Goal: Complete application form

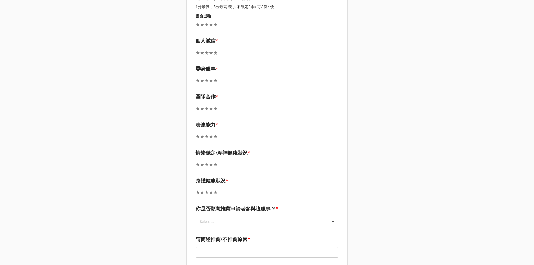
scroll to position [304, 0]
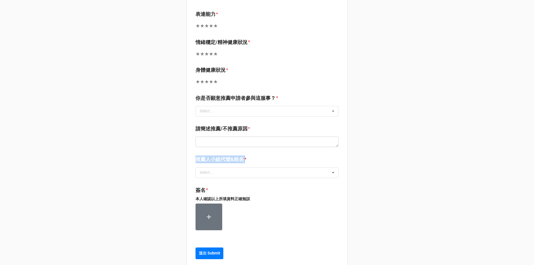
drag, startPoint x: 244, startPoint y: 146, endPoint x: 194, endPoint y: 150, distance: 49.9
click at [195, 155] on b "推薦人小組代號&姓名 *" at bounding box center [266, 160] width 143 height 10
copy label "推薦人小組代號&姓名"
drag, startPoint x: 245, startPoint y: 117, endPoint x: 194, endPoint y: 120, distance: 51.2
click at [195, 125] on label "請簡述推薦/不推薦原因" at bounding box center [221, 129] width 52 height 8
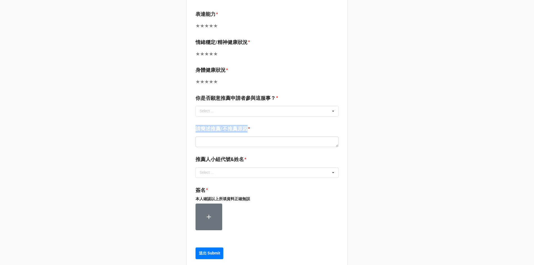
copy label "請簡述推薦/不推薦原因"
click at [269, 94] on label "你是否願意推薦申請者參與這服事？" at bounding box center [235, 98] width 80 height 8
drag, startPoint x: 273, startPoint y: 86, endPoint x: 188, endPoint y: 90, distance: 85.1
copy label "你是否願意推薦申請者參與這服事？"
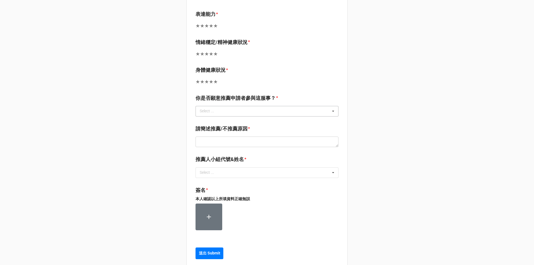
click at [229, 106] on div "Select ... 積極推薦 推薦 [PERSON_NAME]推薦 不推薦" at bounding box center [266, 111] width 143 height 11
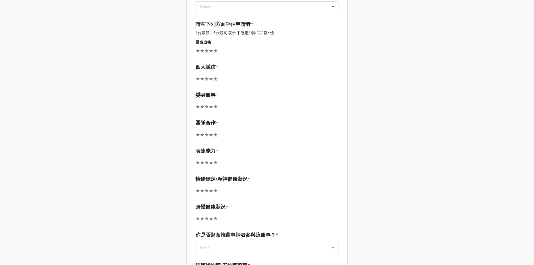
scroll to position [165, 0]
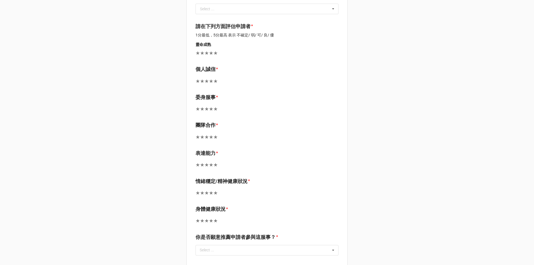
click at [228, 177] on label "情緒穩定/精神健康狀況" at bounding box center [221, 181] width 52 height 8
drag, startPoint x: 246, startPoint y: 169, endPoint x: 191, endPoint y: 175, distance: 54.8
click at [191, 175] on div "先知[DEMOGRAPHIC_DATA]服事申請-小組長推薦函 申請人 * Select ... No results found. 你認識申請者多久? * …" at bounding box center [266, 123] width 161 height 567
copy label "情緒穩定/精神健康狀況"
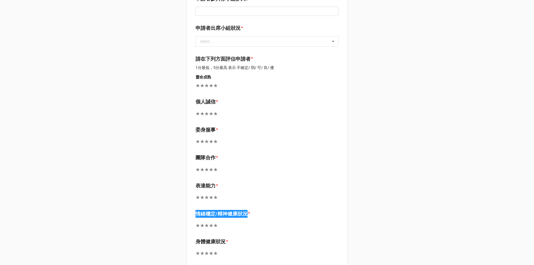
scroll to position [81, 0]
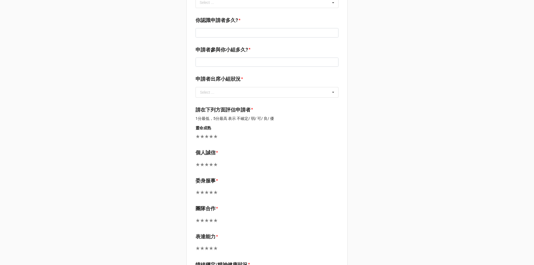
click at [226, 75] on label "申請者出席小組狀況" at bounding box center [217, 79] width 45 height 8
click at [233, 75] on label "申請者出席小組狀況" at bounding box center [217, 79] width 45 height 8
drag, startPoint x: 240, startPoint y: 66, endPoint x: 171, endPoint y: 63, distance: 69.0
click at [171, 63] on div "先知[DEMOGRAPHIC_DATA]服事申請-小組長推薦函 申請人 * Select ... No results found. 你認識申請者多久? * …" at bounding box center [267, 209] width 534 height 581
copy label "申請者出席小組狀況"
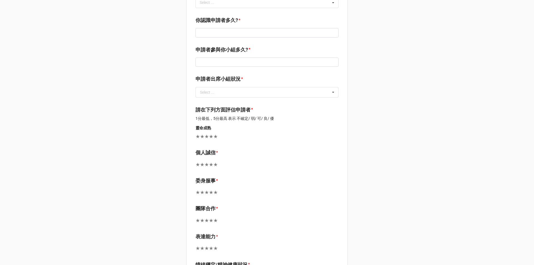
click at [240, 46] on label "申請者參與你小組多久?" at bounding box center [221, 50] width 53 height 8
drag, startPoint x: 246, startPoint y: 37, endPoint x: 191, endPoint y: 41, distance: 54.3
click at [191, 41] on div "先知[DEMOGRAPHIC_DATA]服事申請-小組長推薦函 申請人 * Select ... No results found. 你認識申請者多久? * …" at bounding box center [266, 206] width 161 height 567
copy label "申請者參與你小組多久?"
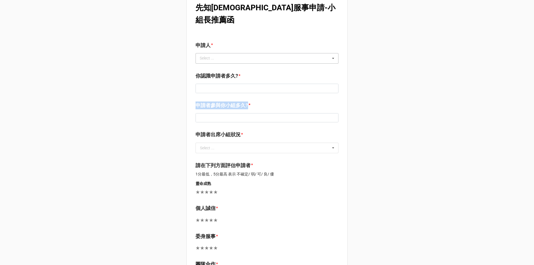
scroll to position [0, 0]
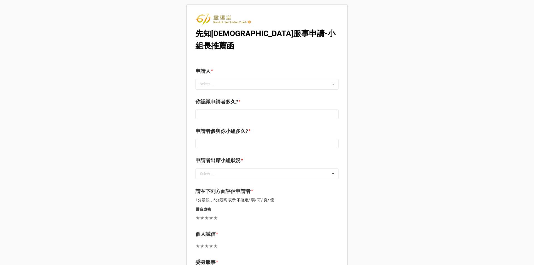
click at [213, 197] on p "1分最低，5分最高 表示 不確定/ 弱/ 可/ 良/ 優" at bounding box center [266, 200] width 143 height 6
drag, startPoint x: 192, startPoint y: 187, endPoint x: 284, endPoint y: 190, distance: 92.6
copy p "1分最低，5分最高 表示 不確定/ 弱/ 可/ 良/ 優"
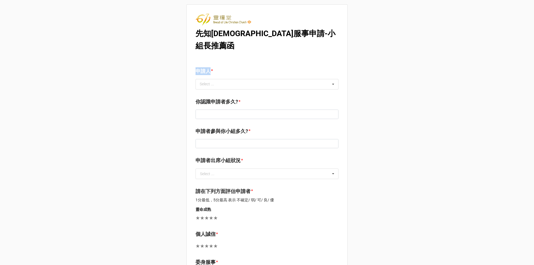
drag, startPoint x: 196, startPoint y: 59, endPoint x: 208, endPoint y: 61, distance: 11.6
copy label "申請人"
